Goal: Navigation & Orientation: Understand site structure

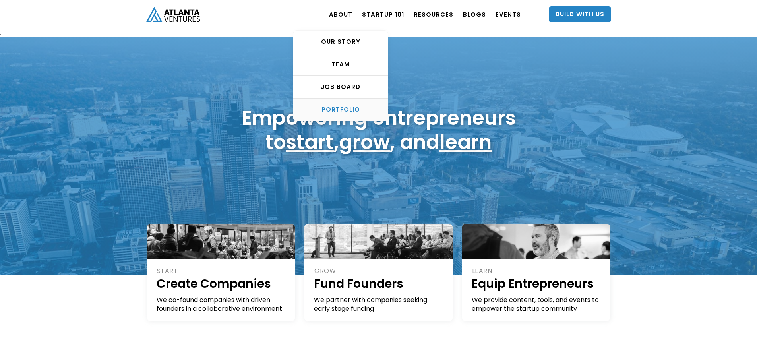
click at [361, 106] on div "PORTFOLIO" at bounding box center [340, 110] width 95 height 8
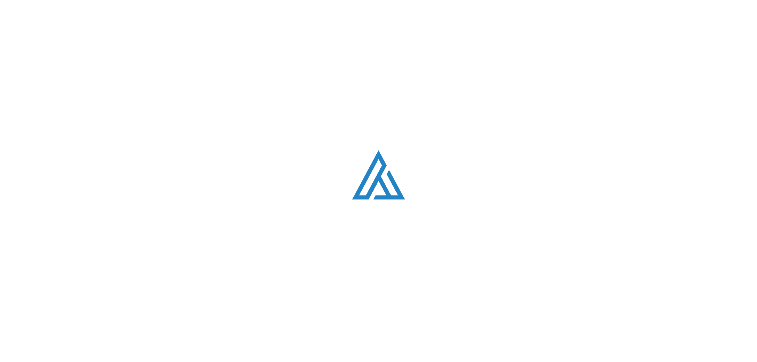
scroll to position [486, 0]
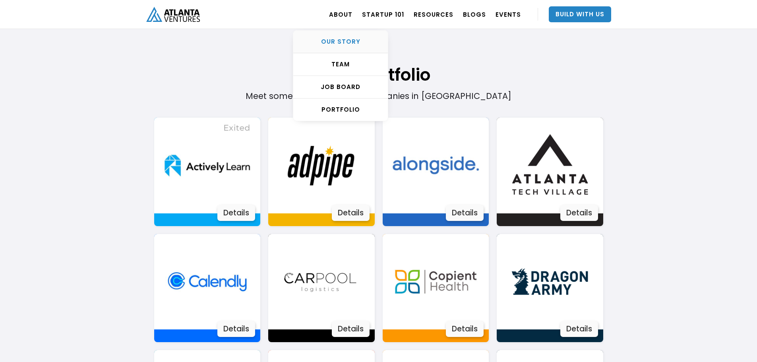
click at [342, 36] on link "OUR STORY" at bounding box center [340, 42] width 95 height 23
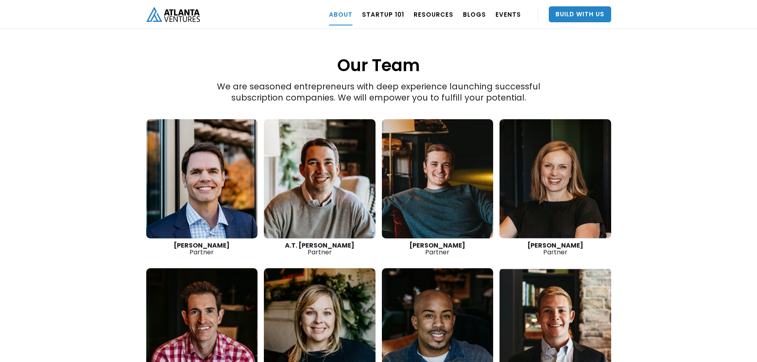
scroll to position [1073, 0]
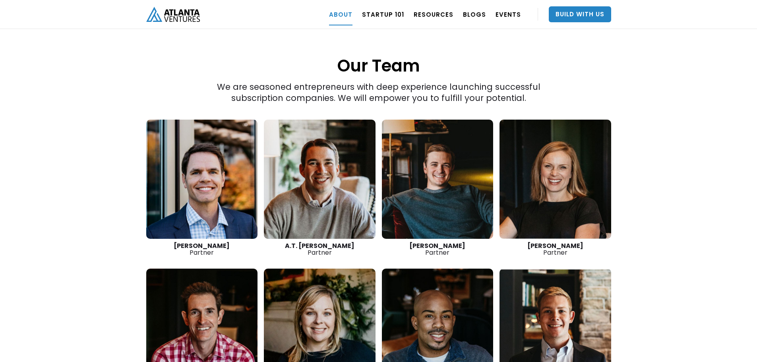
drag, startPoint x: 331, startPoint y: 150, endPoint x: 106, endPoint y: 209, distance: 231.9
click at [106, 209] on div "“The best thing we do is create more successful startups. The more breakout bus…" at bounding box center [378, 67] width 757 height 815
click at [331, 174] on link at bounding box center [320, 179] width 112 height 119
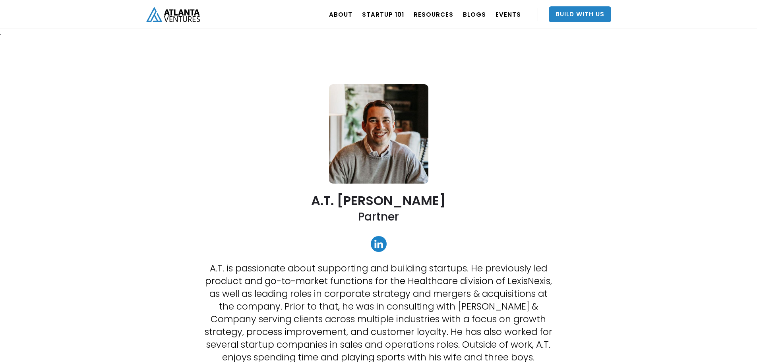
click at [186, 16] on img "home" at bounding box center [173, 14] width 54 height 15
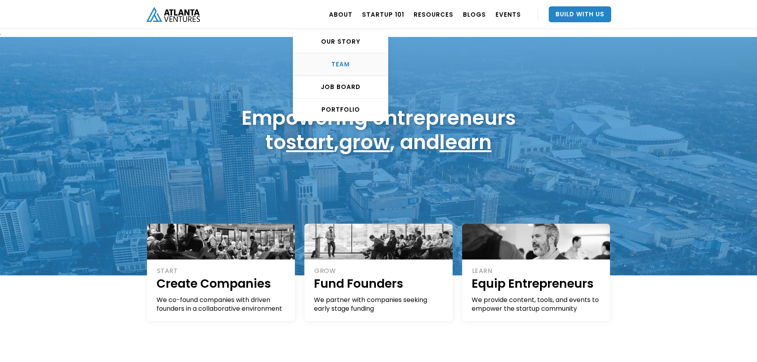
click at [345, 61] on div "TEAM" at bounding box center [340, 64] width 95 height 8
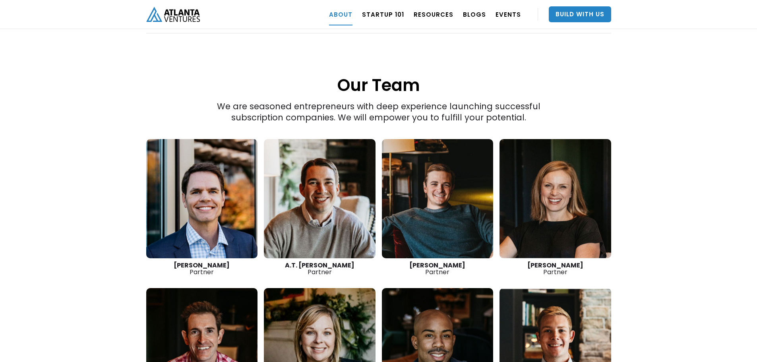
scroll to position [1124, 0]
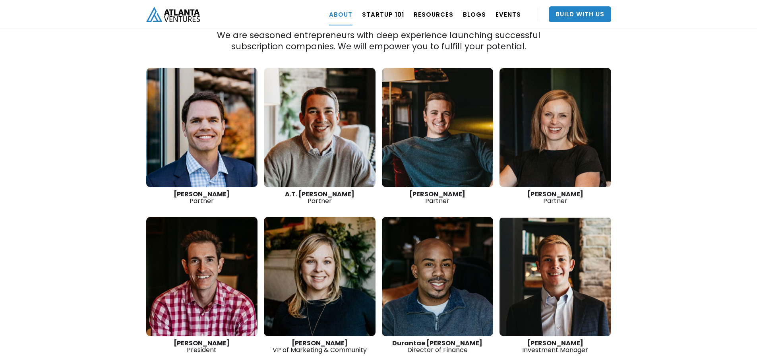
click at [187, 248] on link at bounding box center [202, 276] width 112 height 119
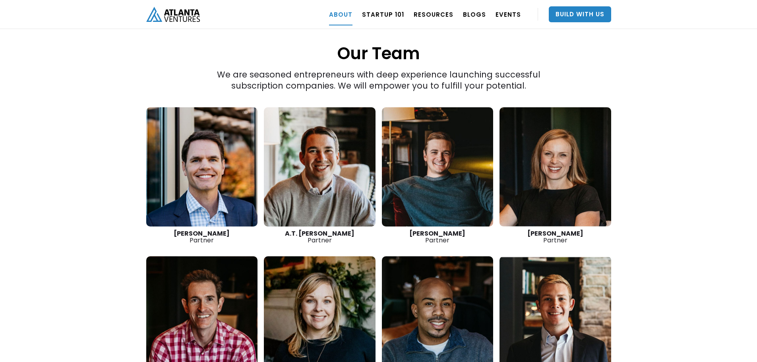
scroll to position [1125, 0]
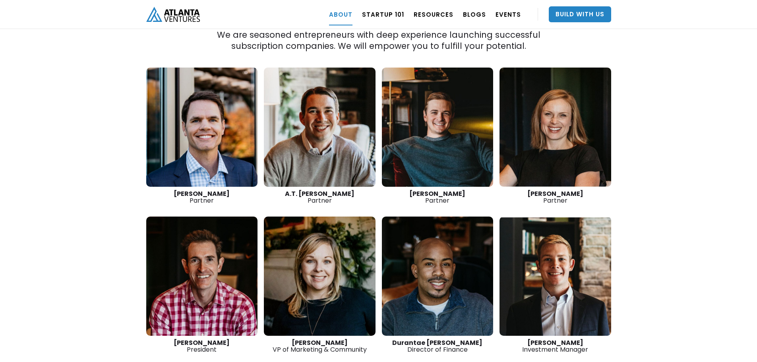
click at [156, 19] on img "home" at bounding box center [173, 14] width 54 height 15
